Goal: Task Accomplishment & Management: Use online tool/utility

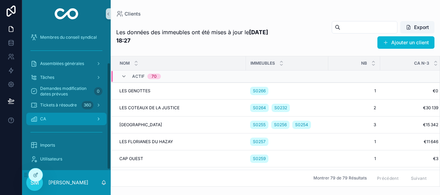
scroll to position [47, 0]
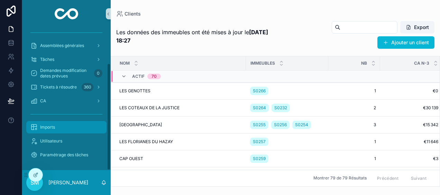
click at [57, 132] on div "Imports" at bounding box center [66, 127] width 72 height 11
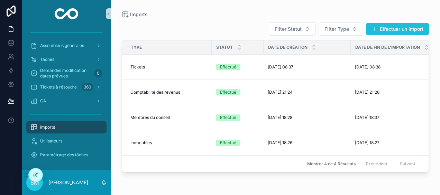
click at [422, 26] on button "Effectuer un import" at bounding box center [397, 29] width 63 height 12
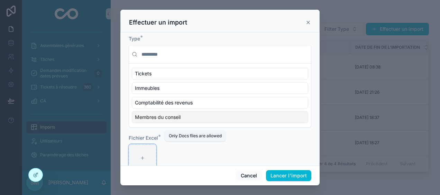
click at [148, 155] on div "scrollable content" at bounding box center [143, 158] width 28 height 28
type input "**********"
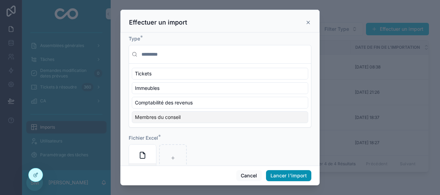
click at [301, 172] on button "Lancer l'import" at bounding box center [288, 175] width 45 height 11
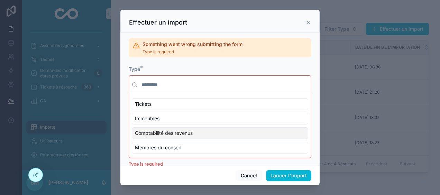
click at [203, 133] on div "Comptabilité des revenus" at bounding box center [220, 133] width 176 height 12
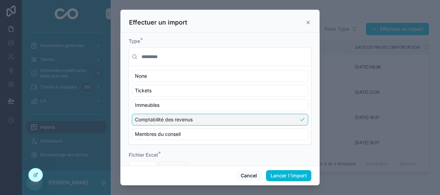
scroll to position [62, 0]
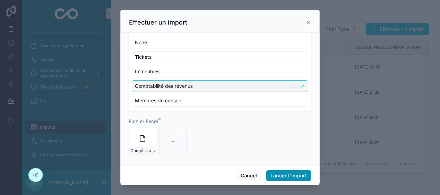
click at [278, 174] on button "Lancer l'import" at bounding box center [288, 175] width 45 height 11
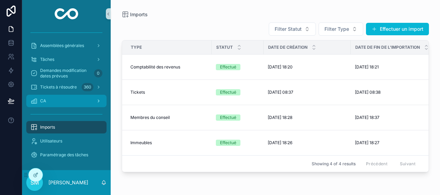
click at [65, 106] on div "CA" at bounding box center [66, 101] width 72 height 11
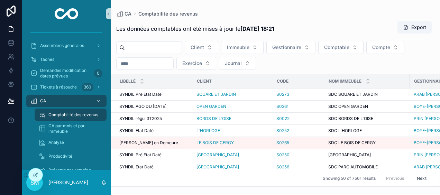
click at [173, 63] on input "scrollable content" at bounding box center [145, 64] width 57 height 10
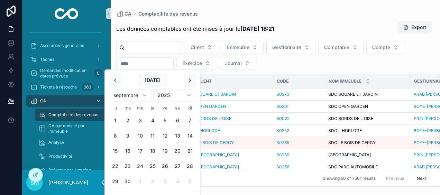
click at [130, 181] on button "30" at bounding box center [127, 181] width 12 height 12
type input "**********"
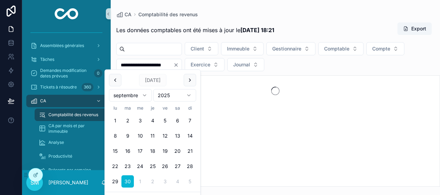
click at [349, 13] on div "CA Comptabilité des revenus" at bounding box center [275, 14] width 318 height 7
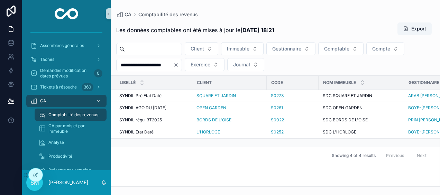
click at [179, 64] on icon "Clear" at bounding box center [176, 65] width 6 height 6
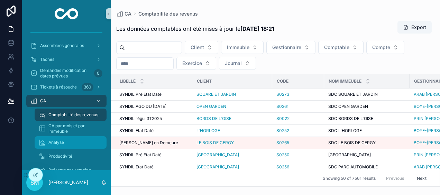
click at [64, 144] on span "Analyse" at bounding box center [56, 143] width 16 height 6
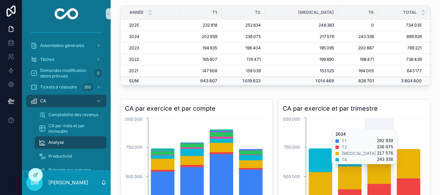
scroll to position [20, 0]
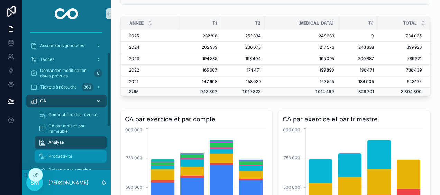
click at [51, 158] on span "Productivité" at bounding box center [60, 157] width 24 height 6
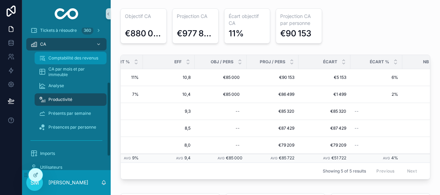
scroll to position [69, 0]
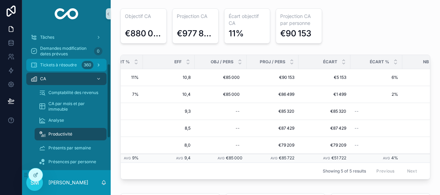
click at [69, 64] on span "Tickets à résoudre" at bounding box center [58, 65] width 37 height 6
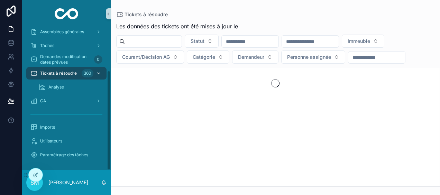
scroll to position [61, 0]
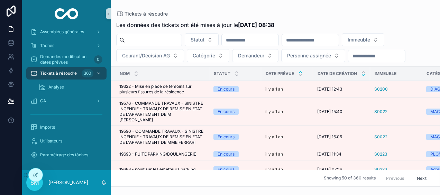
click at [362, 75] on icon "scrollable content" at bounding box center [363, 75] width 4 height 4
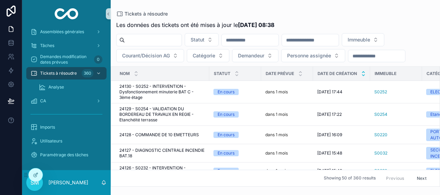
click at [363, 71] on icon "scrollable content" at bounding box center [363, 72] width 4 height 4
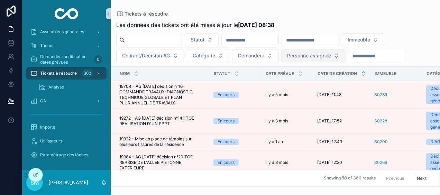
click at [327, 56] on span "Personne assignée" at bounding box center [309, 55] width 44 height 7
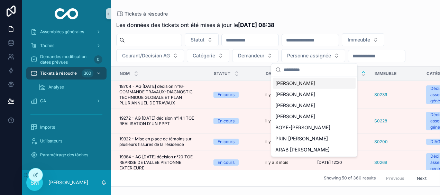
click at [312, 83] on div "[PERSON_NAME]" at bounding box center [314, 83] width 83 height 11
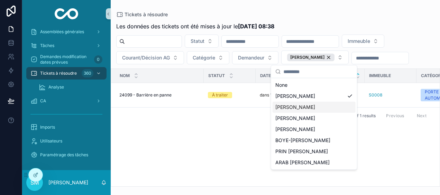
click at [223, 133] on div "Nom Statut Date prévue Date de création Immeuble Catégorie Demandeur Personne a…" at bounding box center [275, 128] width 329 height 118
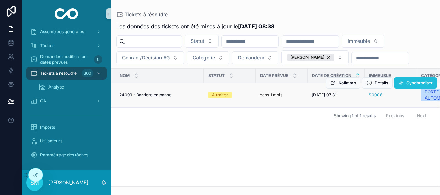
click at [410, 82] on span "Synchroniser" at bounding box center [420, 83] width 26 height 6
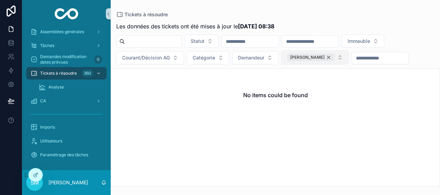
click at [327, 57] on div "[PERSON_NAME]" at bounding box center [310, 58] width 47 height 8
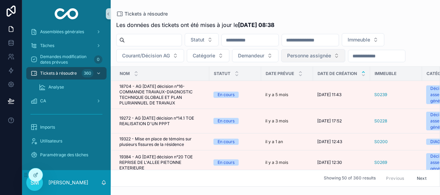
click at [337, 58] on button "Personne assignée" at bounding box center [313, 55] width 64 height 13
click at [347, 5] on div "Tickets à résoudre Les données des tickets ont été mises à jour le [DATE] 08:38…" at bounding box center [275, 93] width 329 height 187
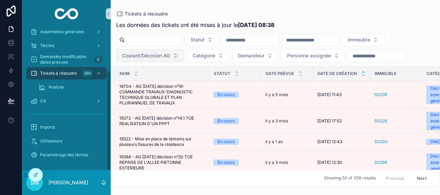
click at [136, 55] on span "Courant/Décision AG" at bounding box center [146, 55] width 48 height 7
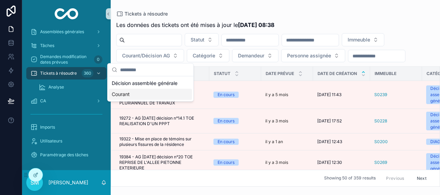
click at [126, 94] on div "Courant" at bounding box center [150, 94] width 83 height 11
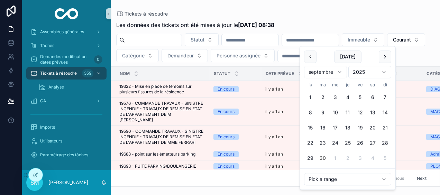
click at [339, 43] on input "scrollable content" at bounding box center [310, 40] width 57 height 10
type input "**********"
click at [359, 13] on div "Tickets à résoudre" at bounding box center [275, 14] width 318 height 6
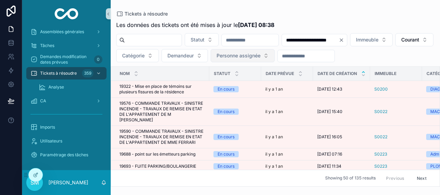
click at [275, 55] on button "Personne assignée" at bounding box center [243, 55] width 64 height 13
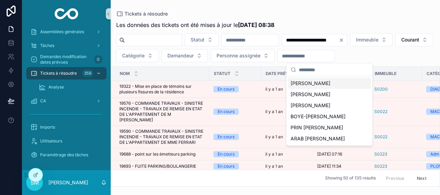
click at [331, 82] on div "[PERSON_NAME]" at bounding box center [329, 83] width 83 height 11
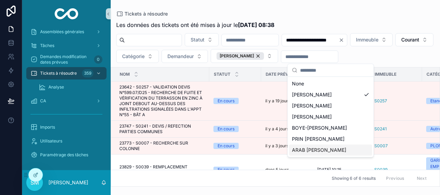
click at [337, 148] on div "ARAB [PERSON_NAME]" at bounding box center [330, 150] width 83 height 11
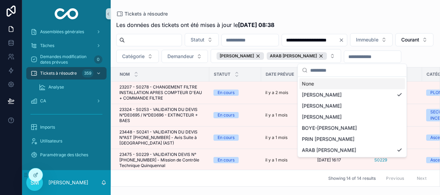
click at [393, 15] on div "Tickets à résoudre" at bounding box center [275, 14] width 318 height 6
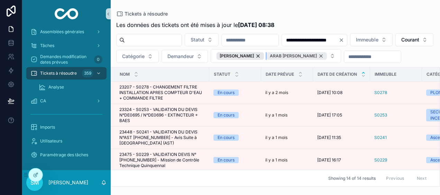
click at [327, 55] on div "ARAB [PERSON_NAME]" at bounding box center [297, 56] width 60 height 8
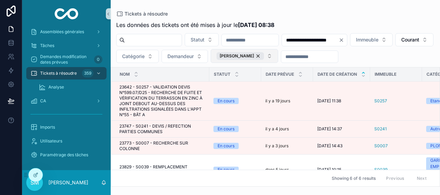
click at [278, 57] on button "[PERSON_NAME]" at bounding box center [244, 56] width 67 height 14
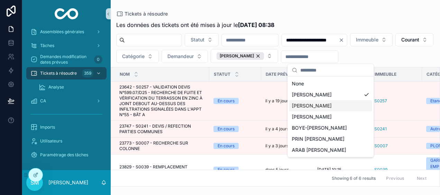
click at [324, 107] on span "[PERSON_NAME]" at bounding box center [312, 105] width 40 height 7
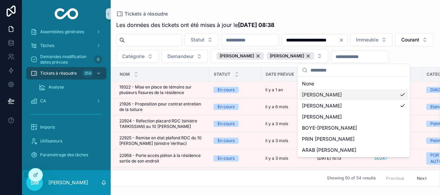
click at [404, 94] on div "[PERSON_NAME]" at bounding box center [353, 94] width 109 height 11
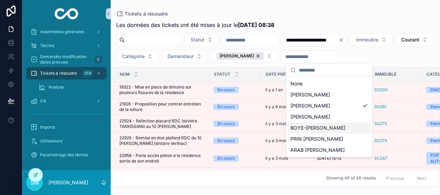
click at [347, 125] on div "BOYE-[PERSON_NAME]" at bounding box center [329, 128] width 83 height 11
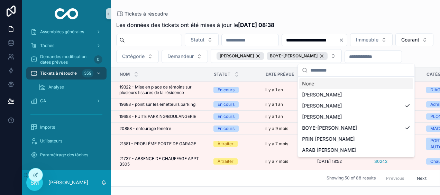
click at [370, 13] on div "Tickets à résoudre" at bounding box center [275, 14] width 318 height 6
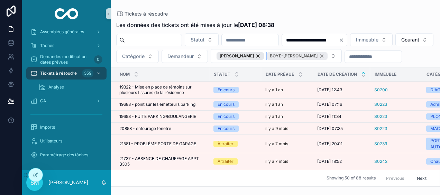
click at [328, 54] on div "BOYE-[PERSON_NAME]" at bounding box center [297, 56] width 61 height 8
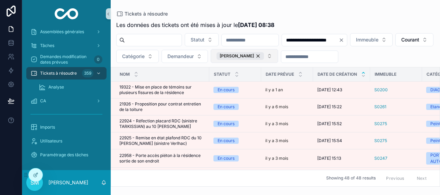
click at [278, 56] on button "[PERSON_NAME]" at bounding box center [244, 56] width 67 height 14
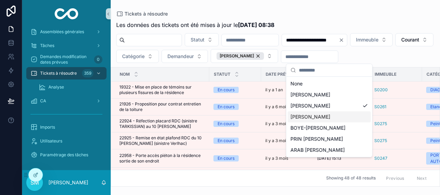
click at [338, 116] on div "[PERSON_NAME]" at bounding box center [329, 116] width 83 height 11
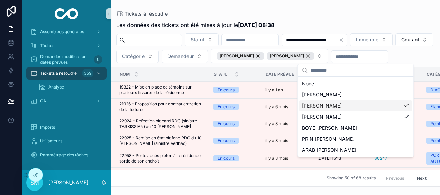
click at [399, 104] on div "[PERSON_NAME]" at bounding box center [355, 105] width 113 height 11
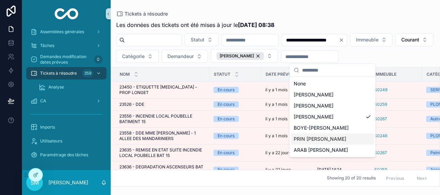
click at [333, 139] on div "PRIN [PERSON_NAME]" at bounding box center [332, 139] width 83 height 11
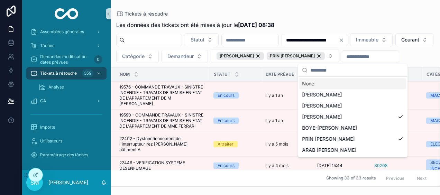
click at [335, 10] on div "**********" at bounding box center [275, 93] width 329 height 187
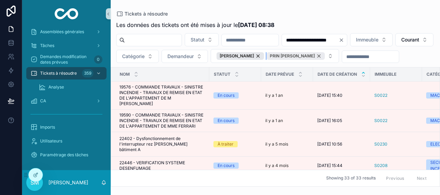
click at [325, 55] on div "PRIN [PERSON_NAME]" at bounding box center [296, 56] width 58 height 8
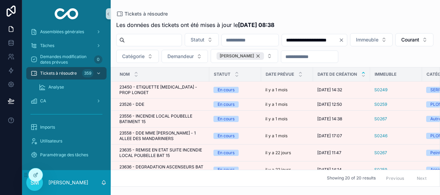
click at [264, 57] on div "[PERSON_NAME]" at bounding box center [240, 56] width 47 height 8
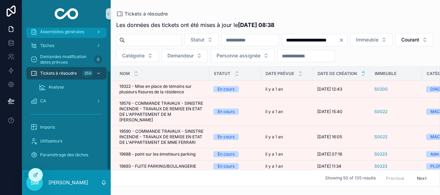
click at [84, 32] on span "Assemblées générales" at bounding box center [62, 32] width 44 height 6
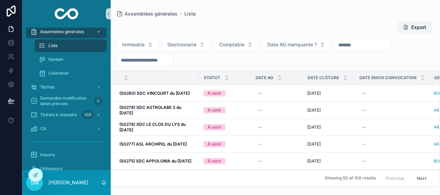
click at [173, 57] on input "scrollable content" at bounding box center [145, 60] width 57 height 10
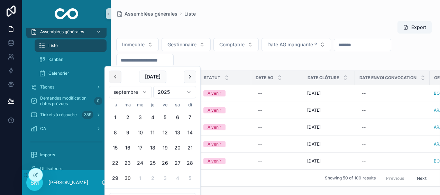
click at [113, 76] on button "scrollable content" at bounding box center [115, 77] width 12 height 12
click at [114, 192] on button "30" at bounding box center [115, 194] width 12 height 12
type input "**********"
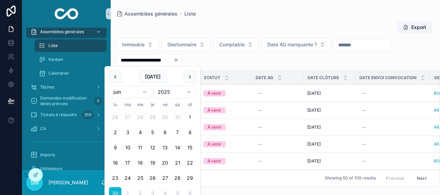
click at [280, 0] on div "**********" at bounding box center [275, 93] width 329 height 187
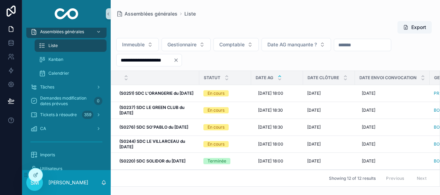
click at [280, 74] on icon "scrollable content" at bounding box center [280, 76] width 4 height 4
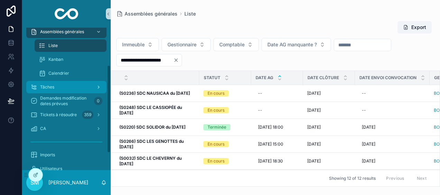
click at [55, 85] on div "Tâches" at bounding box center [66, 87] width 72 height 11
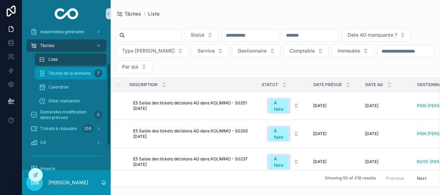
click at [85, 74] on span "Tâches de la semaine" at bounding box center [69, 74] width 42 height 6
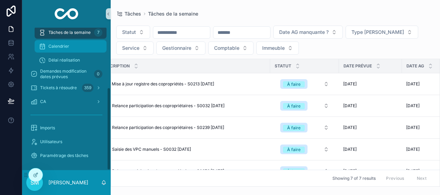
scroll to position [102, 0]
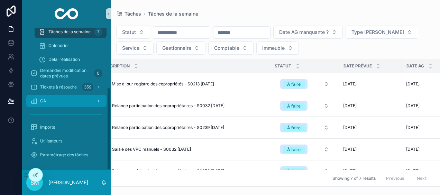
click at [57, 97] on div "CA" at bounding box center [66, 101] width 72 height 11
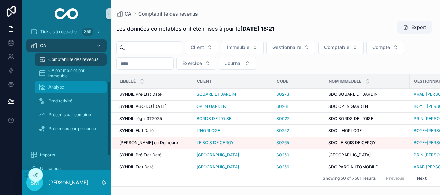
click at [56, 89] on span "Analyse" at bounding box center [56, 87] width 16 height 6
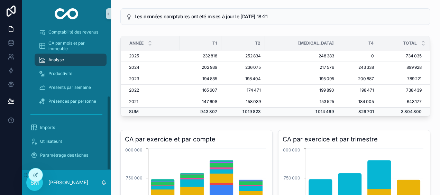
scroll to position [130, 0]
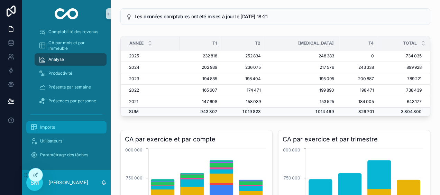
click at [70, 127] on div "Imports" at bounding box center [66, 127] width 72 height 11
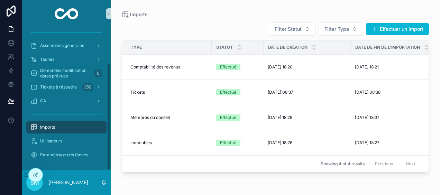
scroll to position [47, 0]
click at [346, 3] on div "Imports Filter Statut Filter Type Effectuer un import Type Statut Date de créat…" at bounding box center [275, 93] width 329 height 187
click at [65, 183] on p "[PERSON_NAME]" at bounding box center [68, 182] width 40 height 7
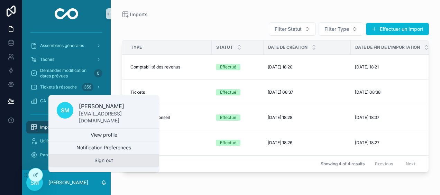
click at [89, 163] on button "Sign out" at bounding box center [103, 160] width 111 height 12
